Goal: Register for event/course

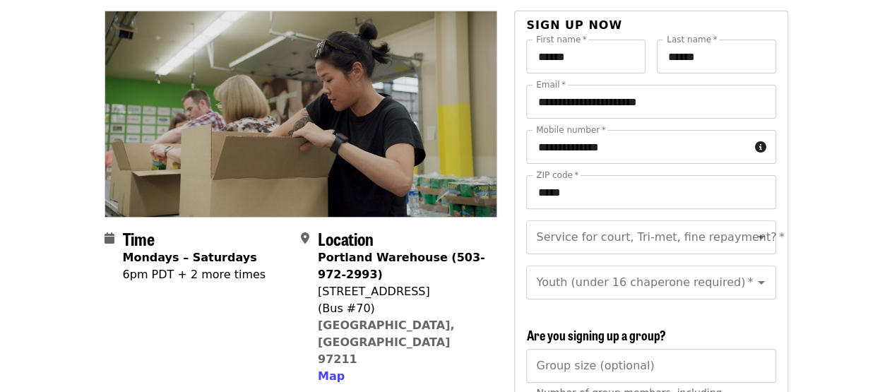
scroll to position [148, 0]
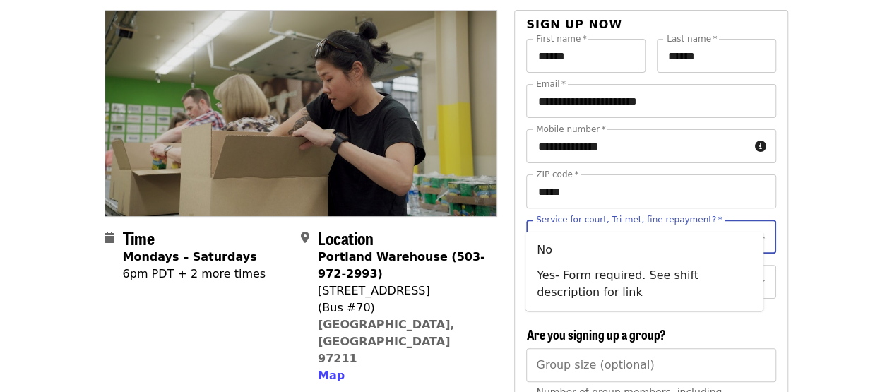
click at [607, 223] on input "Service for court, Tri-met, fine repayment?   *" at bounding box center [634, 236] width 192 height 27
click at [557, 252] on li "No" at bounding box center [645, 249] width 238 height 25
type input "**"
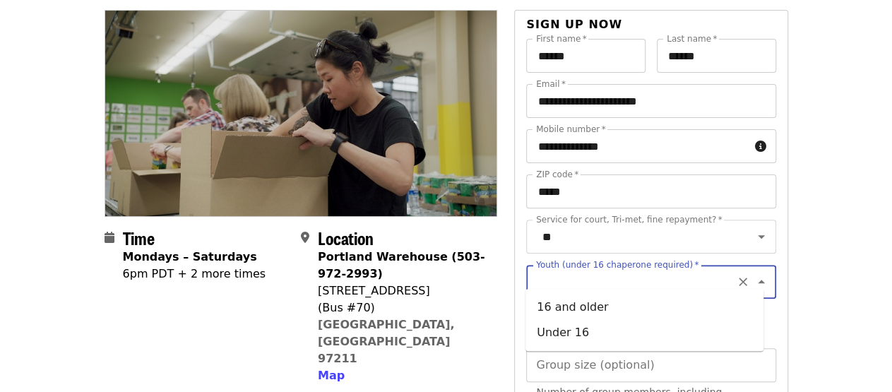
click at [567, 268] on input "Youth (under 16 chaperone required)   *" at bounding box center [634, 281] width 192 height 27
click at [564, 304] on li "16 and older" at bounding box center [645, 307] width 238 height 25
type input "**********"
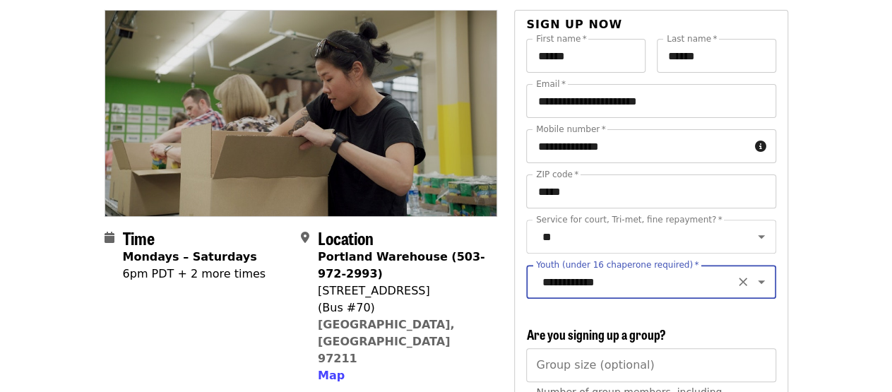
scroll to position [237, 0]
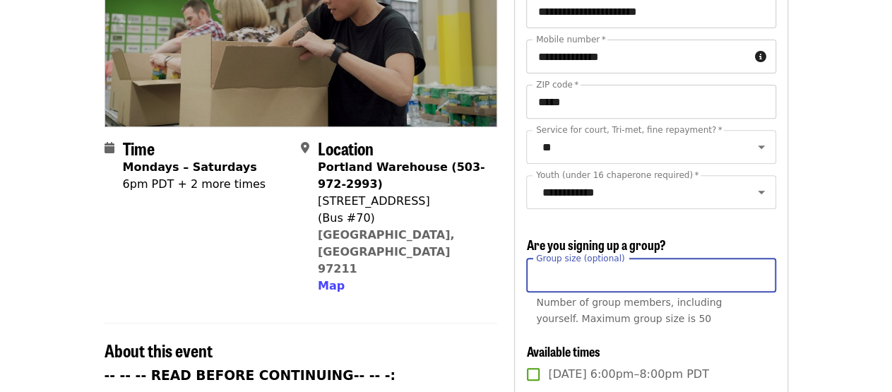
click at [576, 288] on input "Group size (optional)" at bounding box center [650, 276] width 249 height 34
type input "*"
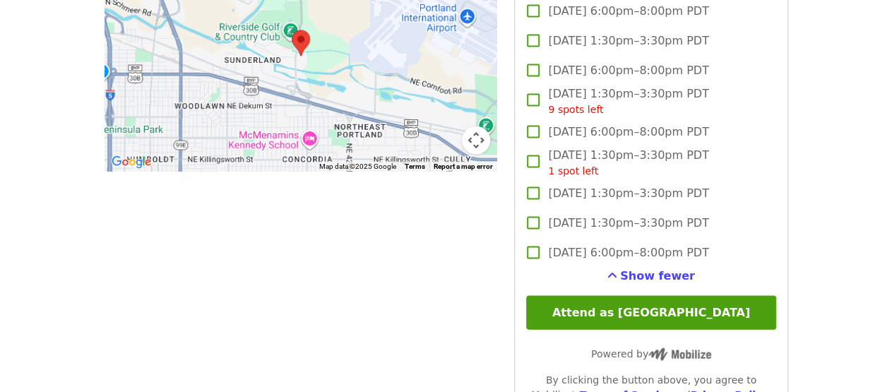
scroll to position [1432, 0]
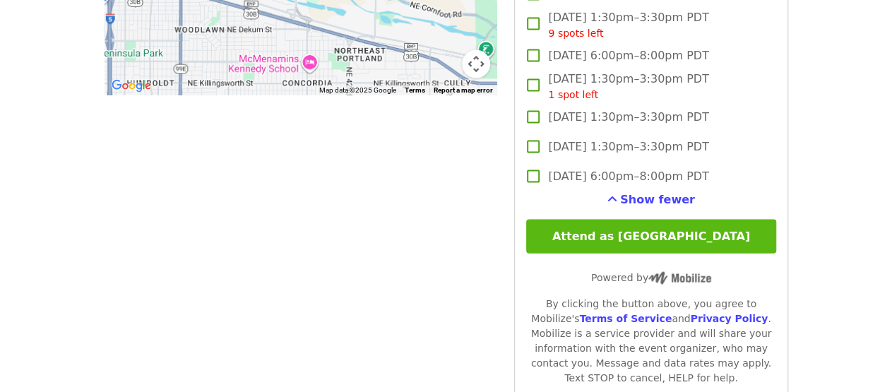
click at [731, 224] on button "Attend as [GEOGRAPHIC_DATA]" at bounding box center [650, 236] width 249 height 34
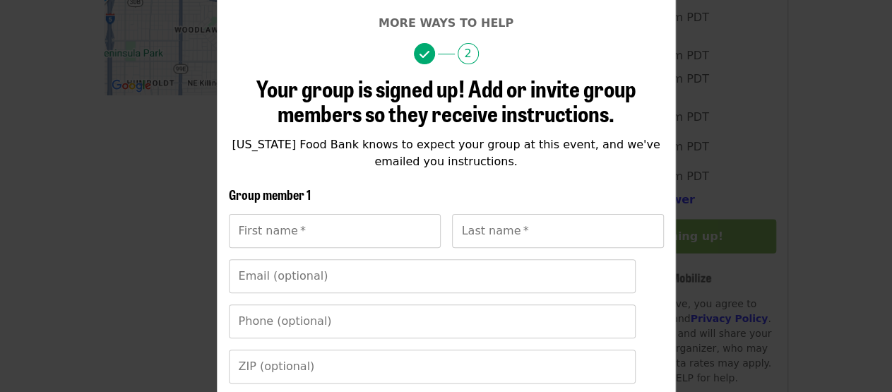
scroll to position [96, 0]
click at [466, 55] on span "2" at bounding box center [468, 53] width 21 height 21
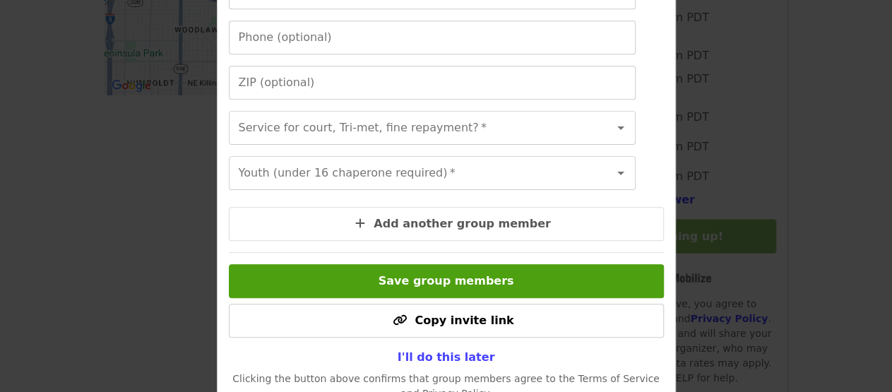
scroll to position [382, 0]
